Goal: Navigation & Orientation: Find specific page/section

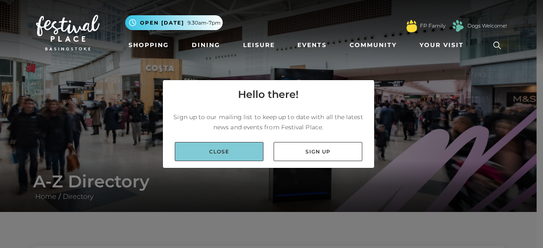
click at [242, 154] on link "Close" at bounding box center [219, 151] width 89 height 19
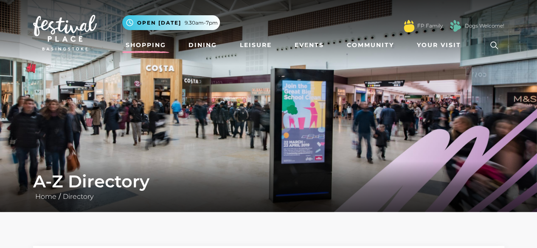
click at [161, 45] on link "Shopping" at bounding box center [145, 45] width 47 height 16
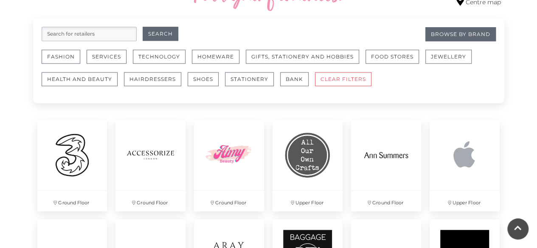
scroll to position [526, 0]
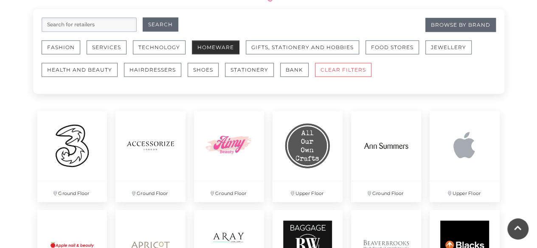
click at [211, 46] on button "Homeware" at bounding box center [216, 47] width 48 height 14
